Goal: Entertainment & Leisure: Consume media (video, audio)

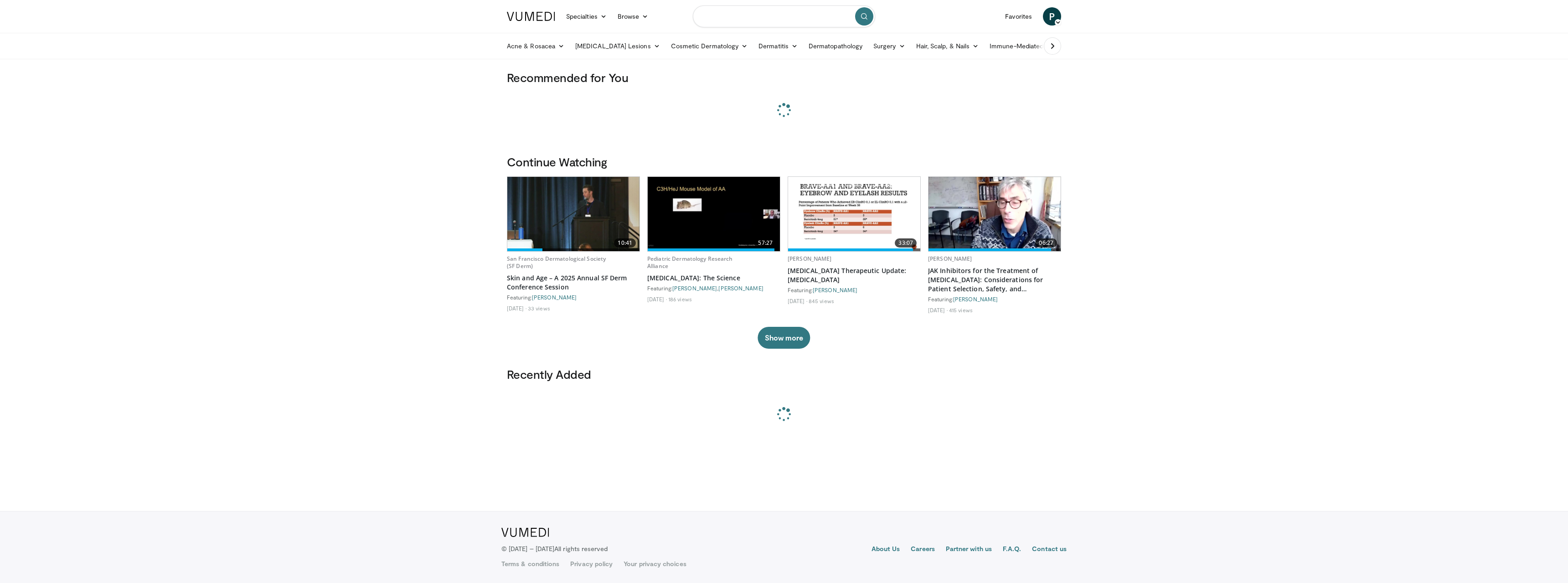
click at [775, 15] on input "Search topics, interventions" at bounding box center [784, 16] width 183 height 22
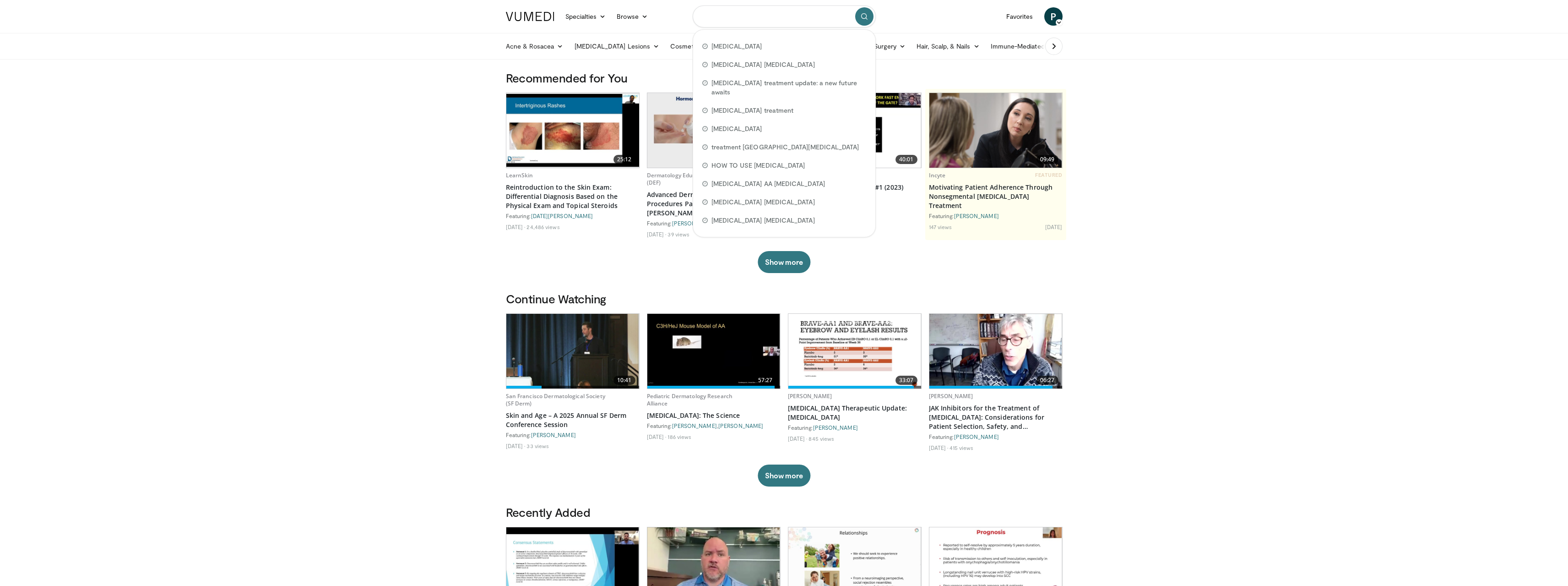
paste input "**********"
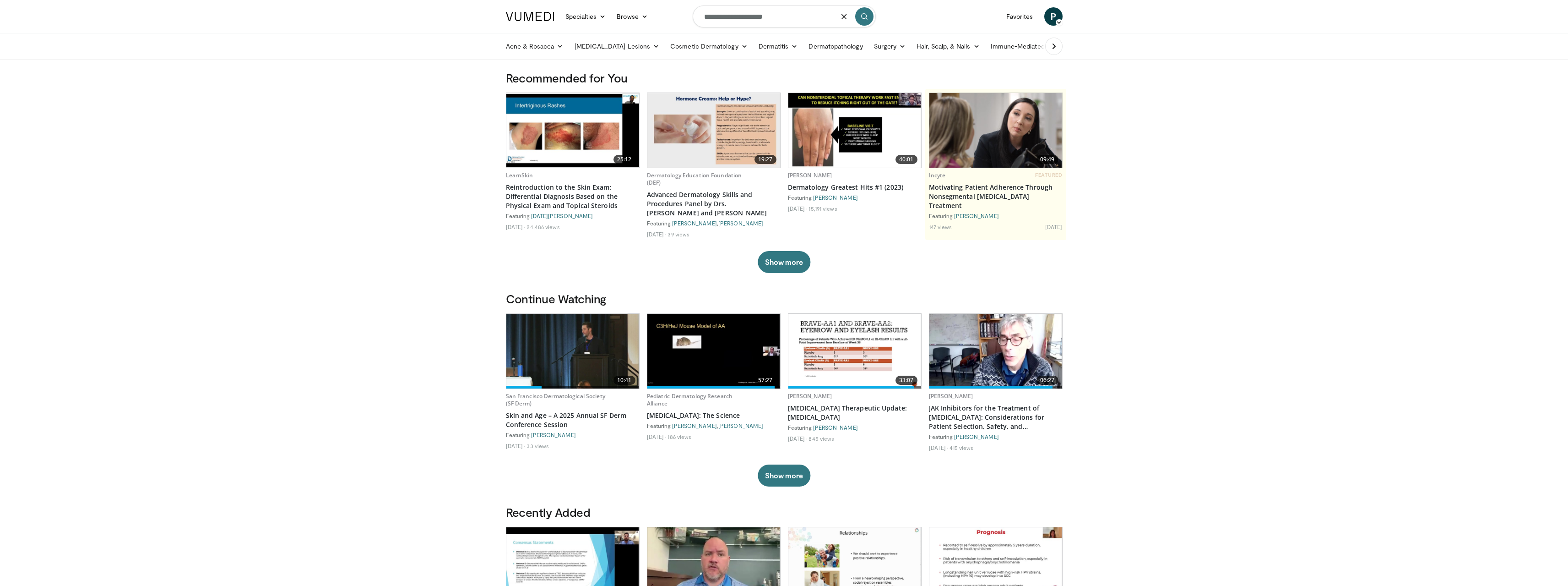
type input "**********"
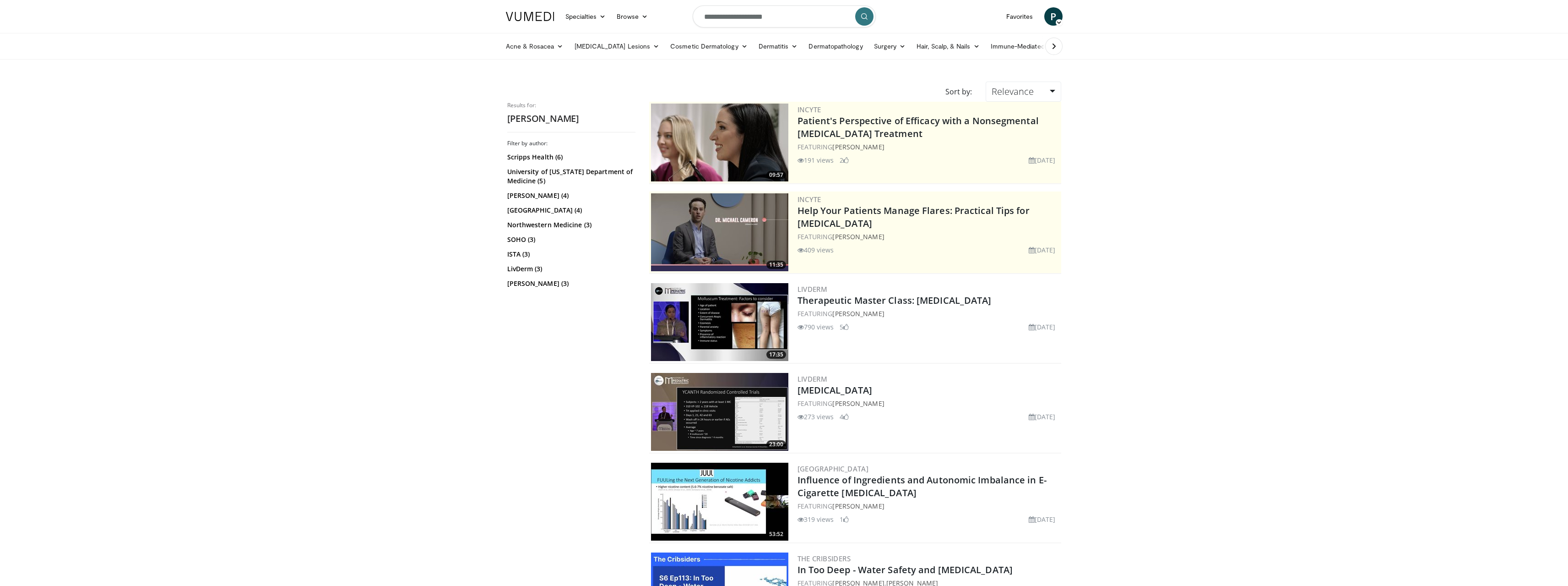
click at [717, 309] on img at bounding box center [720, 322] width 138 height 78
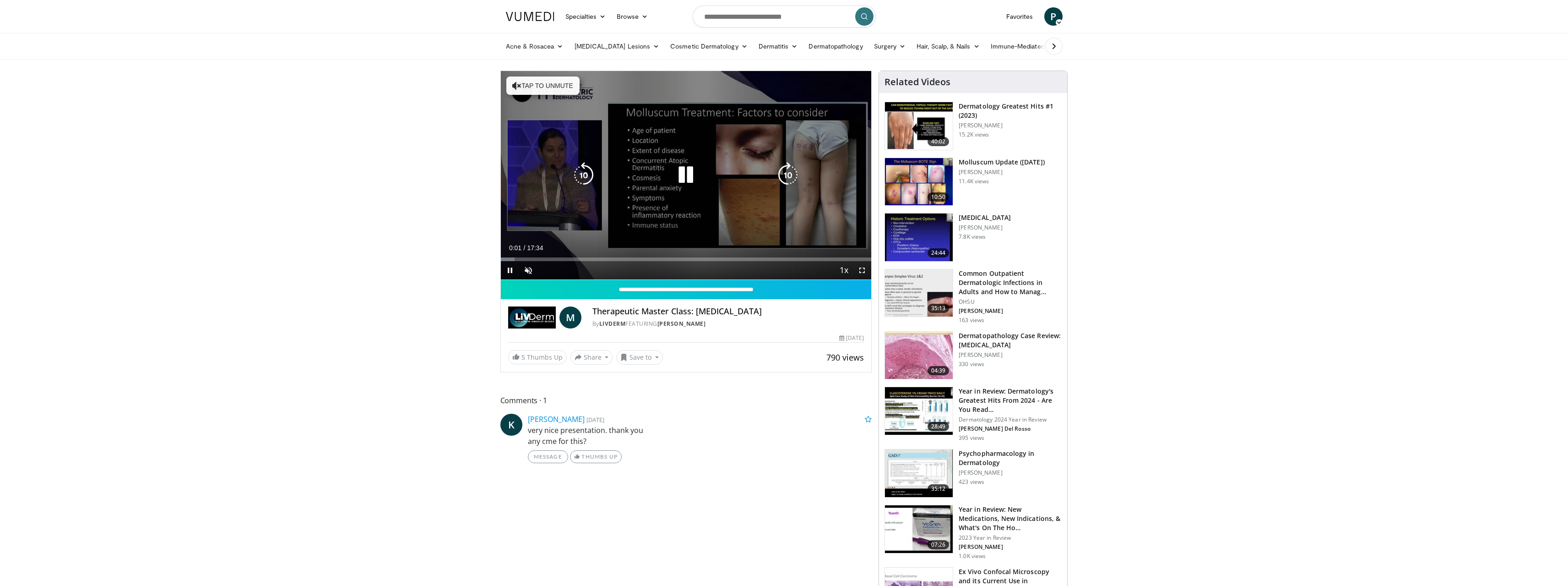
click at [687, 166] on icon "Video Player" at bounding box center [686, 175] width 26 height 26
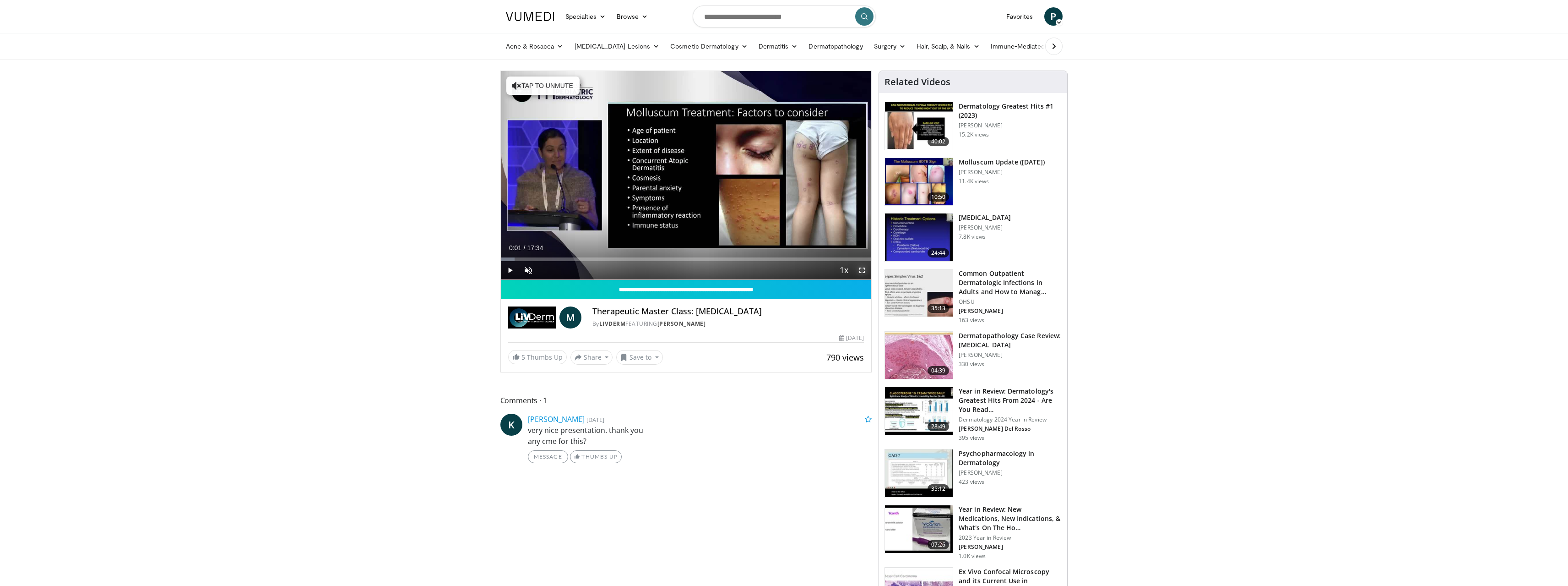
click at [862, 271] on span "Video Player" at bounding box center [862, 270] width 18 height 18
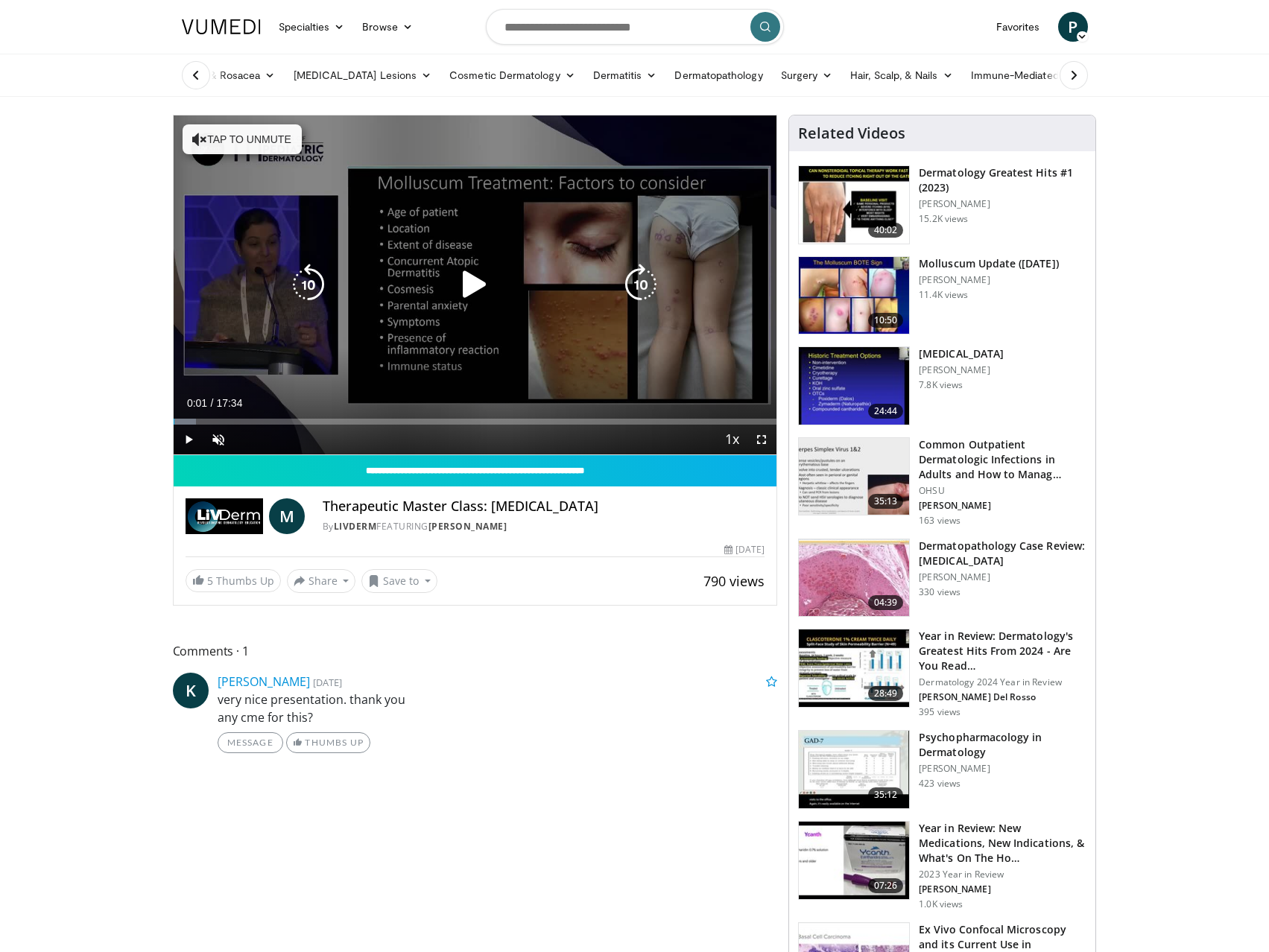
click at [249, 206] on div "10 seconds Tap to unmute" at bounding box center [475, 285] width 604 height 339
click at [255, 200] on div "10 seconds Tap to unmute" at bounding box center [475, 285] width 604 height 339
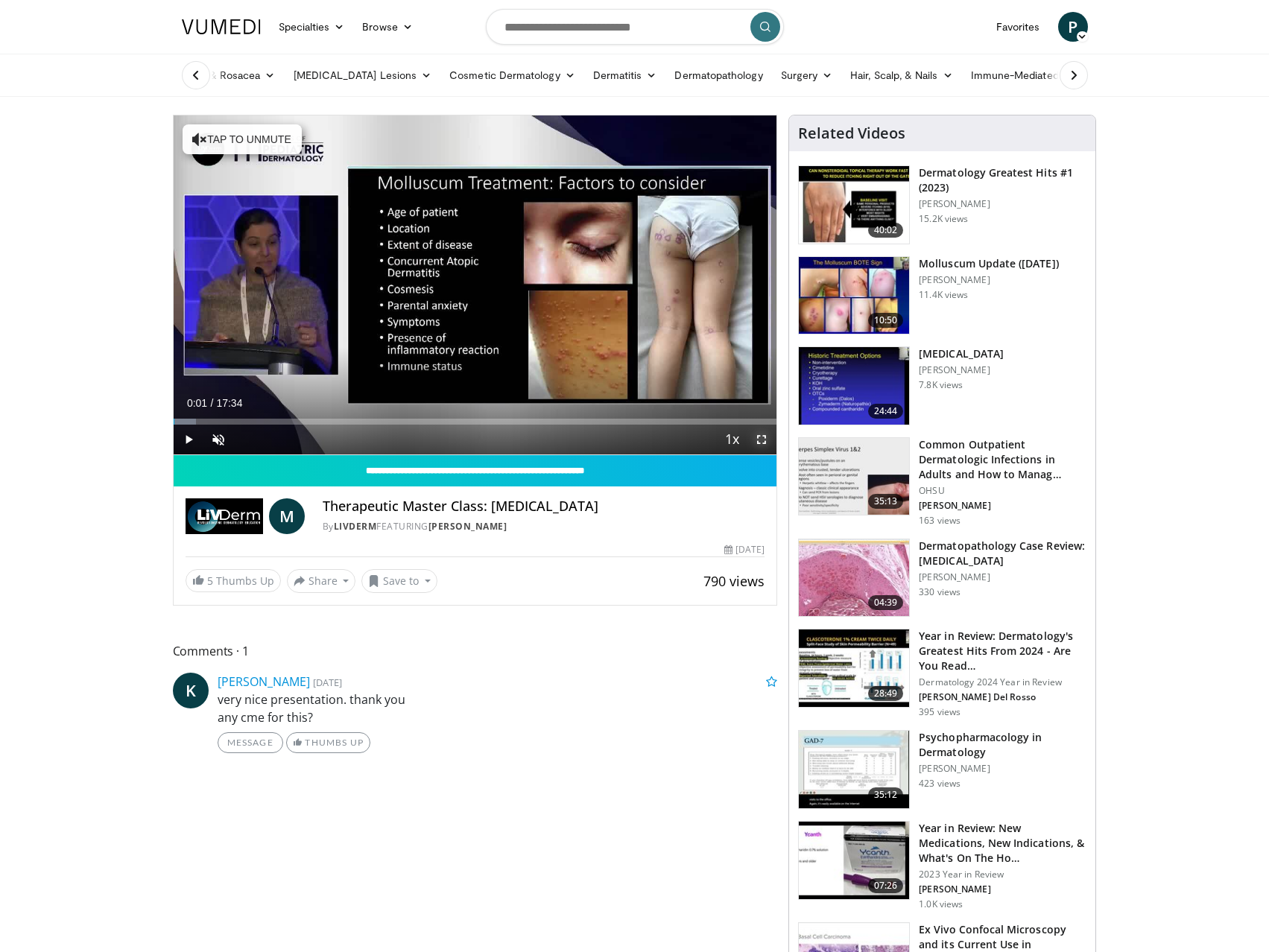
click at [758, 439] on span "Video Player" at bounding box center [761, 440] width 30 height 30
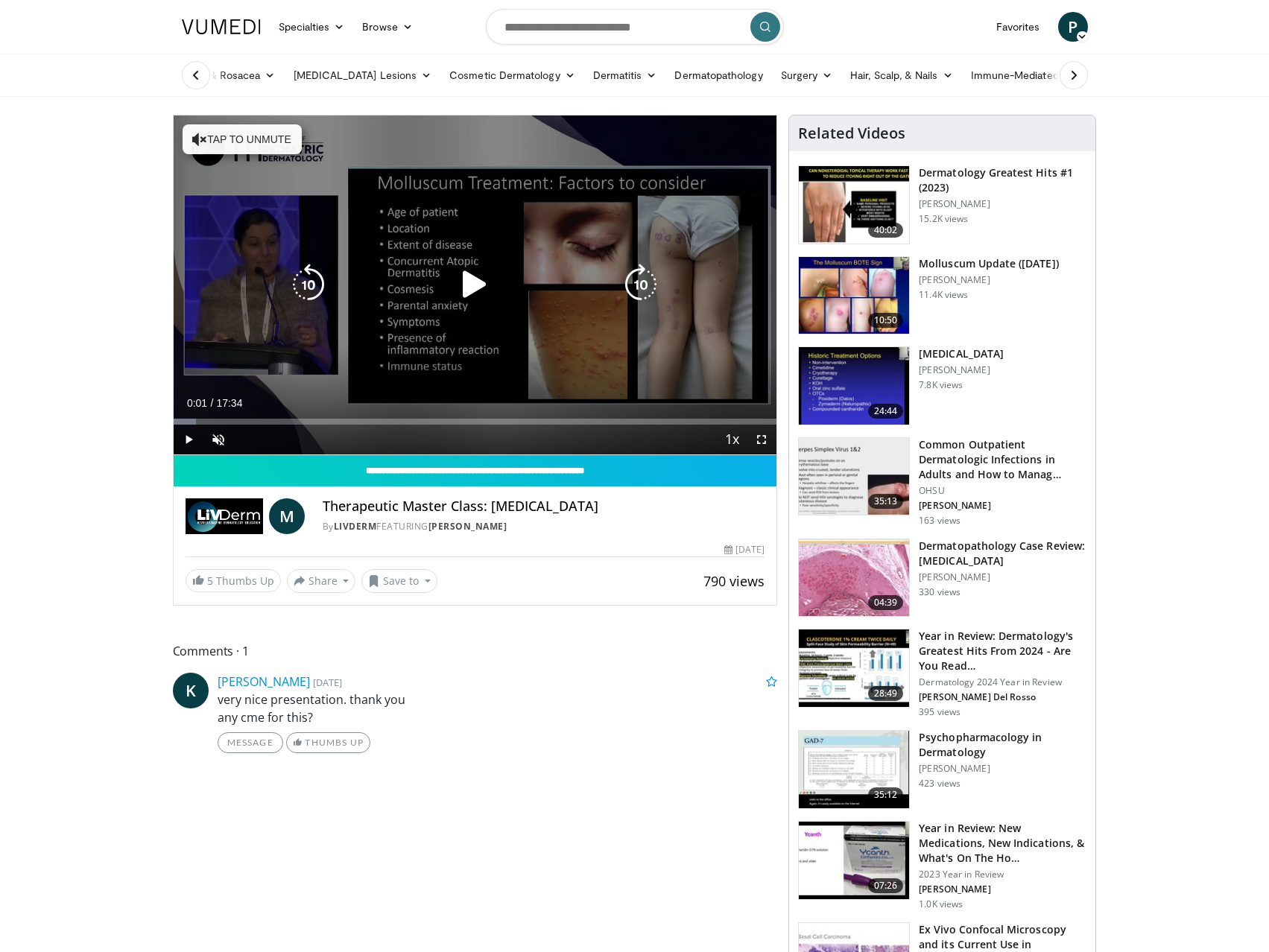
click at [480, 283] on icon "Video Player" at bounding box center [475, 285] width 42 height 42
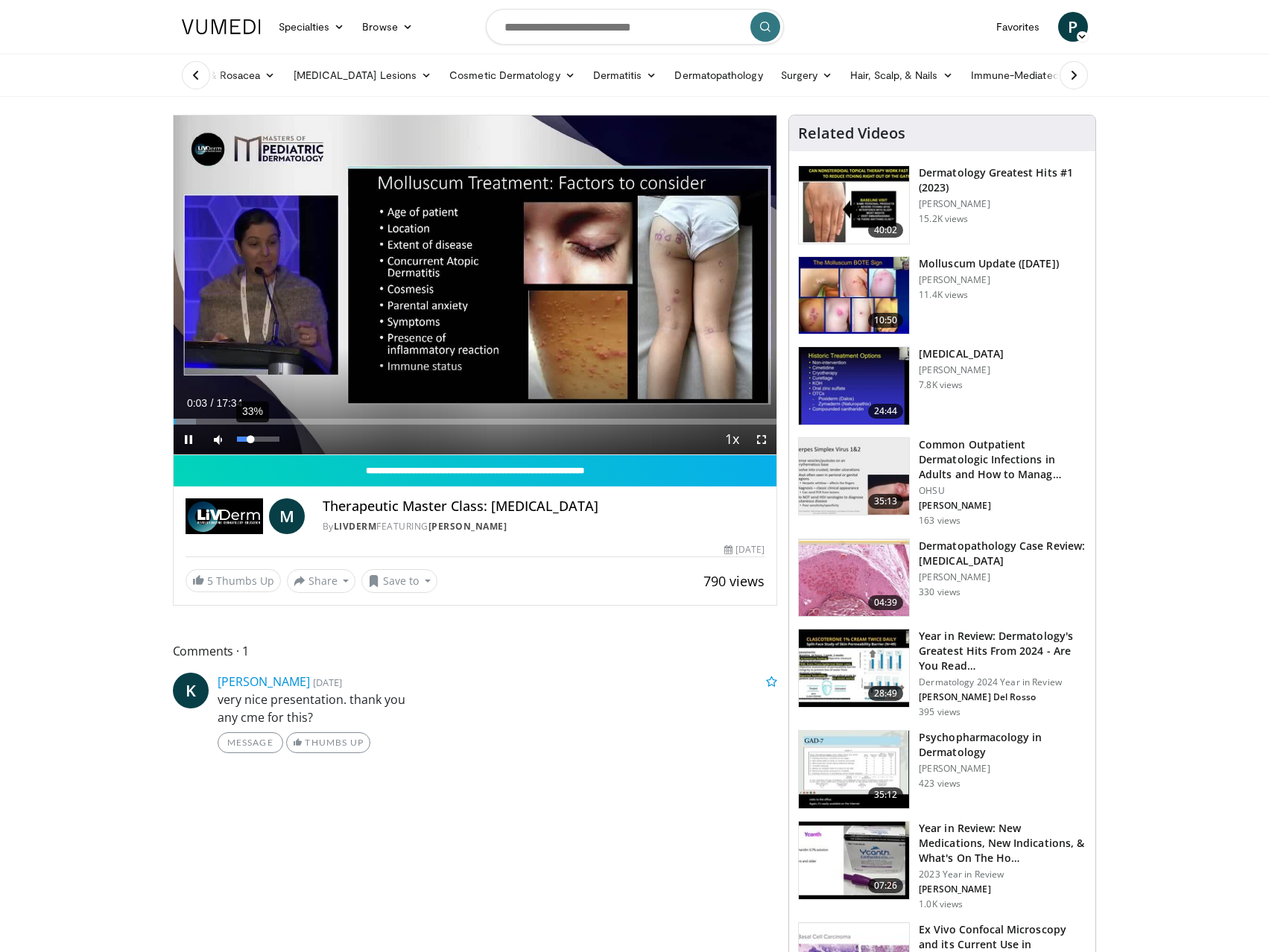
click at [251, 440] on div "33%" at bounding box center [258, 439] width 43 height 5
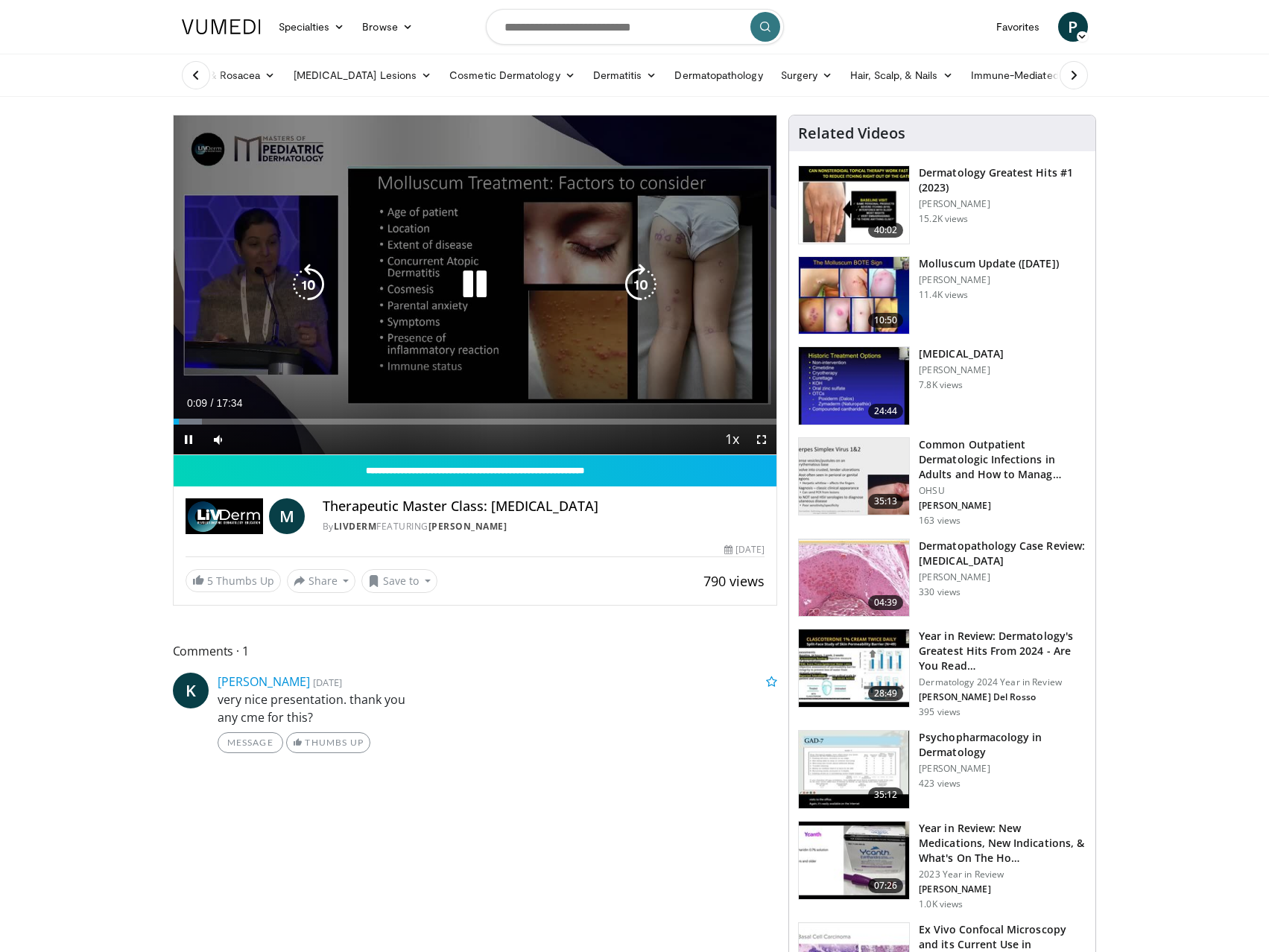
click at [455, 280] on icon "Video Player" at bounding box center [475, 285] width 42 height 42
